Goal: Use online tool/utility: Utilize a website feature to perform a specific function

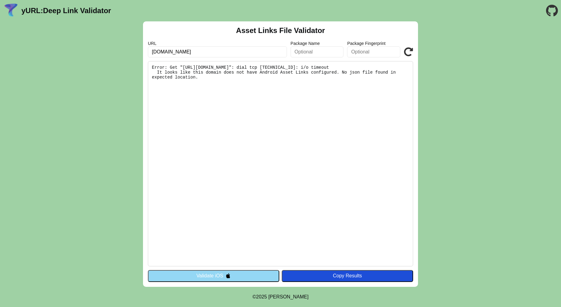
drag, startPoint x: 282, startPoint y: 162, endPoint x: 283, endPoint y: 159, distance: 3.9
click at [282, 162] on pre "Error: Get "https://meet.atoma.vn/.well-known/assetlinks.json": dial tcp 117.3.…" at bounding box center [280, 163] width 265 height 205
drag, startPoint x: 200, startPoint y: 52, endPoint x: 145, endPoint y: 52, distance: 54.4
click at [145, 52] on div "Asset Links File Validator URL meet.atoma.vn Package Name Package Fingerprint V…" at bounding box center [280, 154] width 275 height 266
type input "[DOMAIN_NAME]"
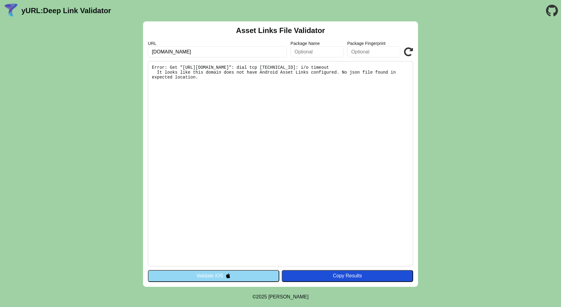
click button "Validate" at bounding box center [0, 0] width 0 height 0
click at [409, 51] on icon at bounding box center [408, 51] width 9 height 9
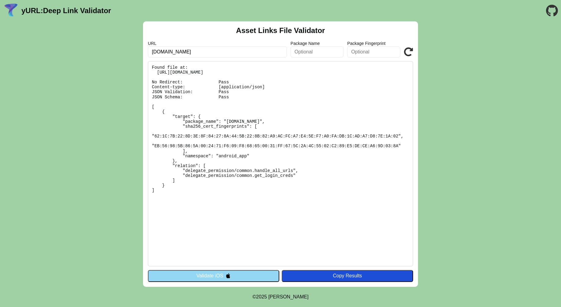
click at [218, 275] on button "Validate iOS" at bounding box center [213, 276] width 131 height 12
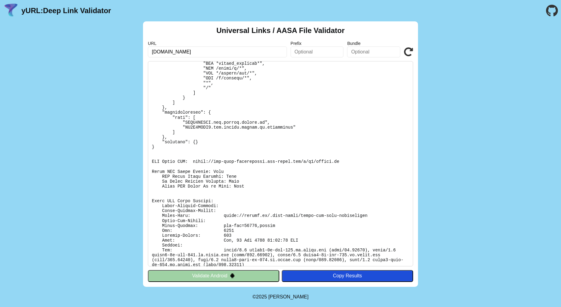
scroll to position [116, 0]
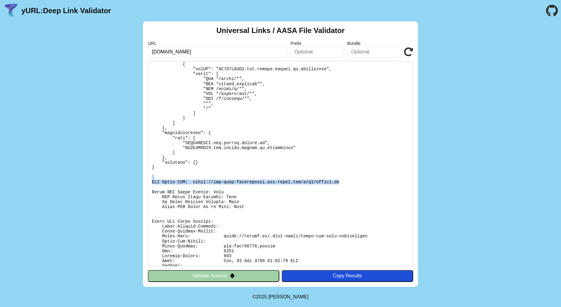
drag, startPoint x: 327, startPoint y: 182, endPoint x: 141, endPoint y: 179, distance: 185.5
click at [141, 179] on div "Universal Links / AASA File Validator URL [DOMAIN_NAME] Prefix Bundle Validate …" at bounding box center [280, 154] width 561 height 266
copy pre "CDN Cache URL: [URL][DOMAIN_NAME][DOMAIN_NAME]"
